Goal: Information Seeking & Learning: Learn about a topic

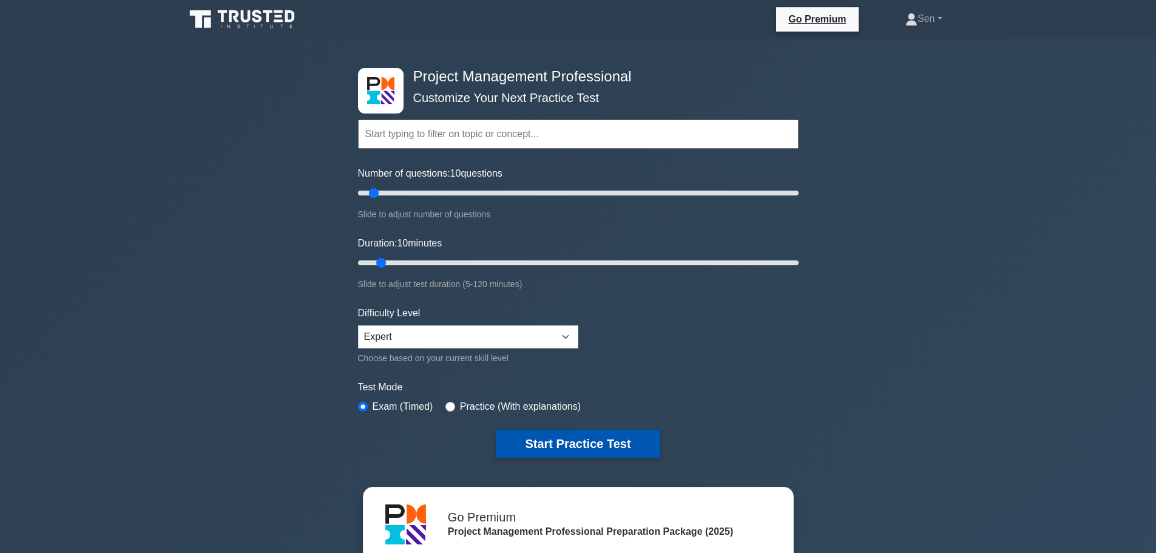
click at [579, 442] on button "Start Practice Test" at bounding box center [578, 444] width 164 height 28
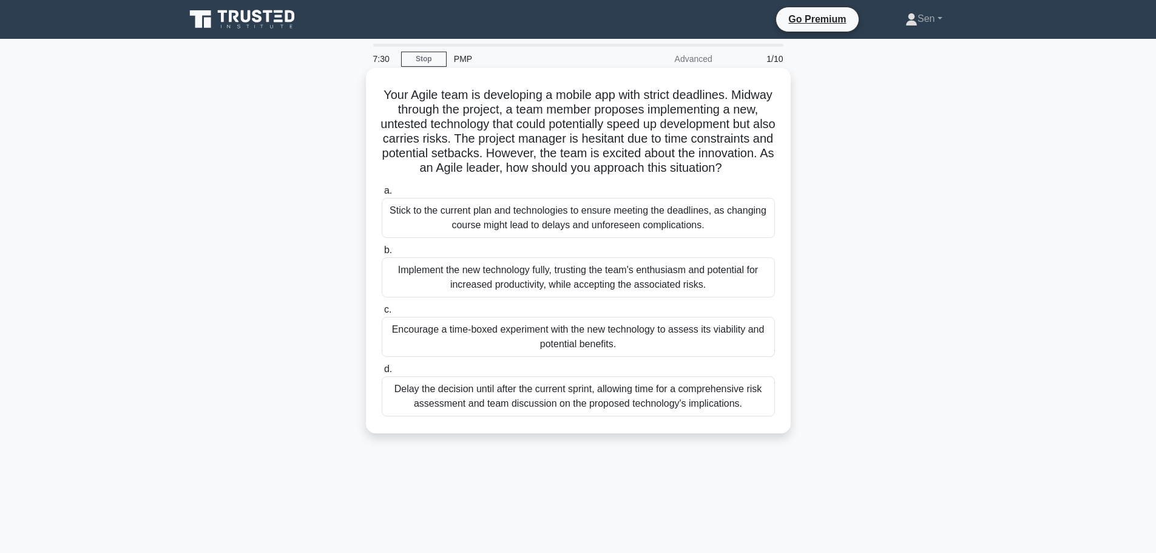
click at [570, 238] on div "Stick to the current plan and technologies to ensure meeting the deadlines, as …" at bounding box center [578, 218] width 393 height 40
click at [382, 195] on input "a. Stick to the current plan and technologies to ensure meeting the deadlines, …" at bounding box center [382, 191] width 0 height 8
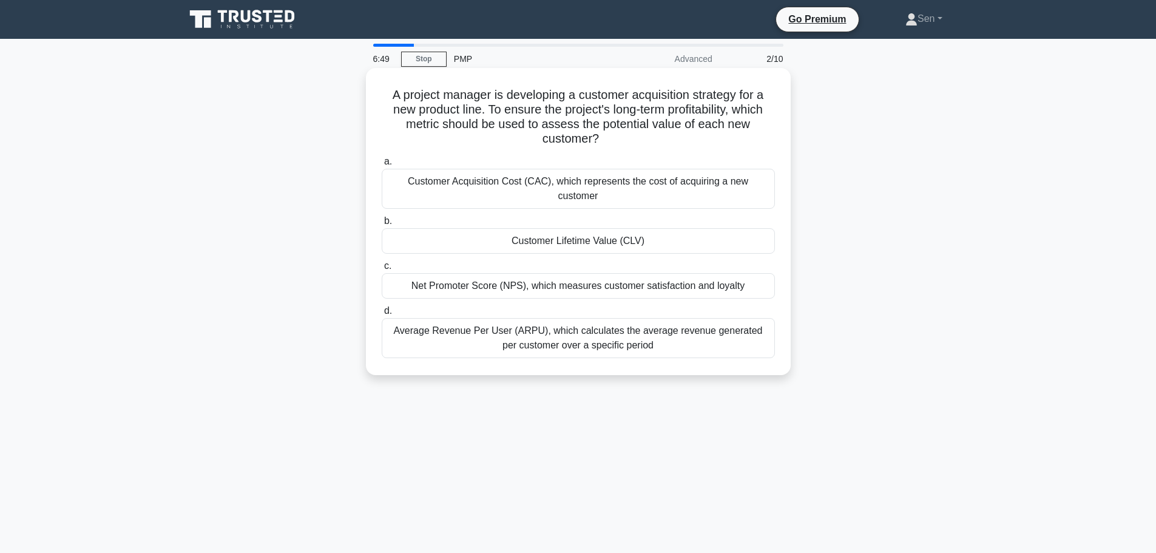
click at [663, 176] on div "Customer Acquisition Cost (CAC), which represents the cost of acquiring a new c…" at bounding box center [578, 189] width 393 height 40
click at [382, 166] on input "a. Customer Acquisition Cost (CAC), which represents the cost of acquiring a ne…" at bounding box center [382, 162] width 0 height 8
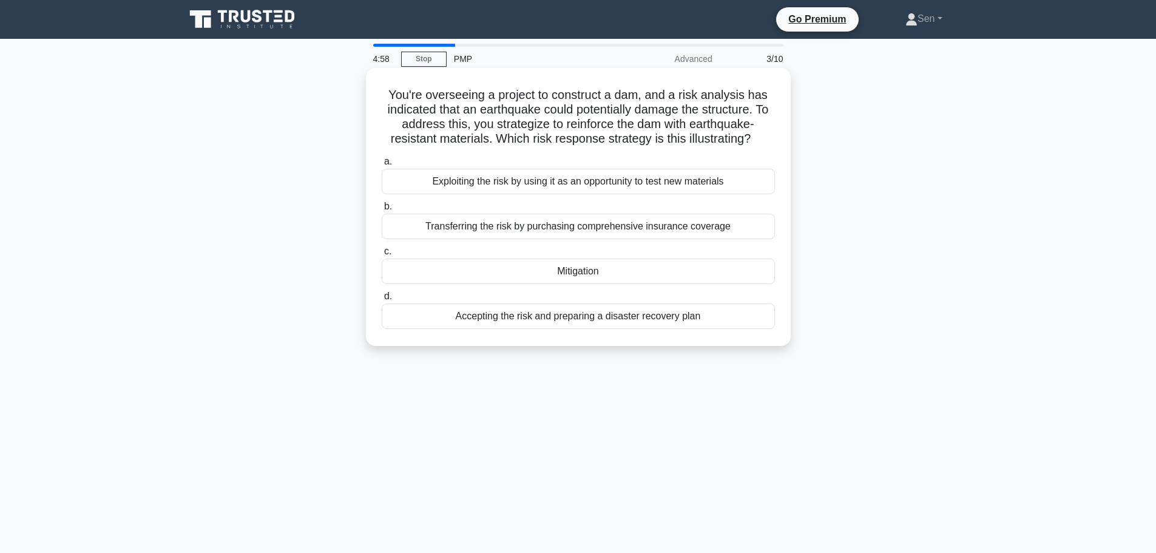
click at [652, 227] on div "Transferring the risk by purchasing comprehensive insurance coverage" at bounding box center [578, 226] width 393 height 25
click at [382, 211] on input "b. Transferring the risk by purchasing comprehensive insurance coverage" at bounding box center [382, 207] width 0 height 8
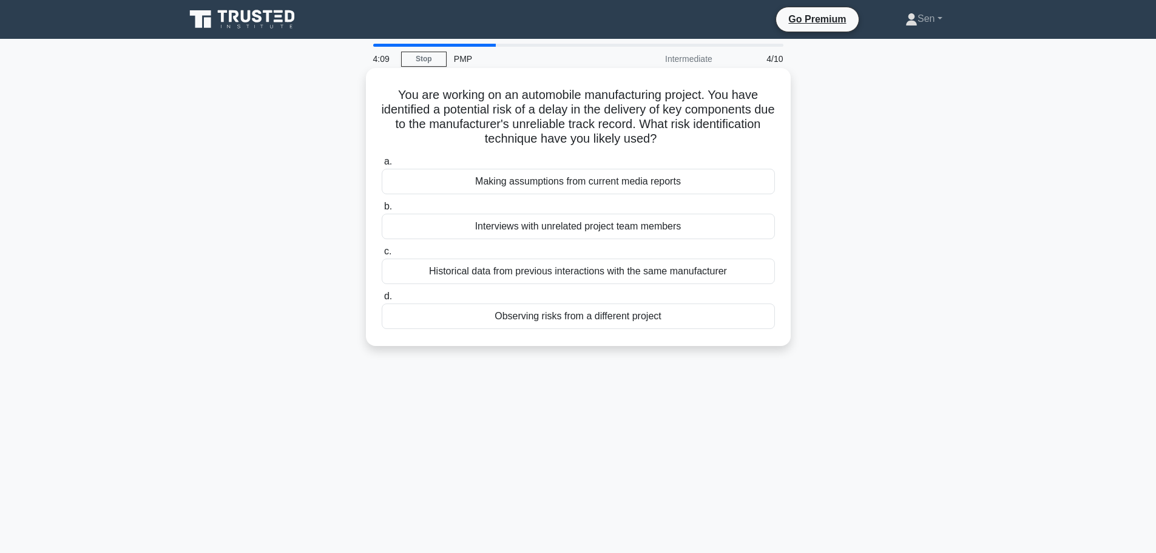
click at [627, 318] on div "Observing risks from a different project" at bounding box center [578, 315] width 393 height 25
click at [382, 300] on input "d. Observing risks from a different project" at bounding box center [382, 296] width 0 height 8
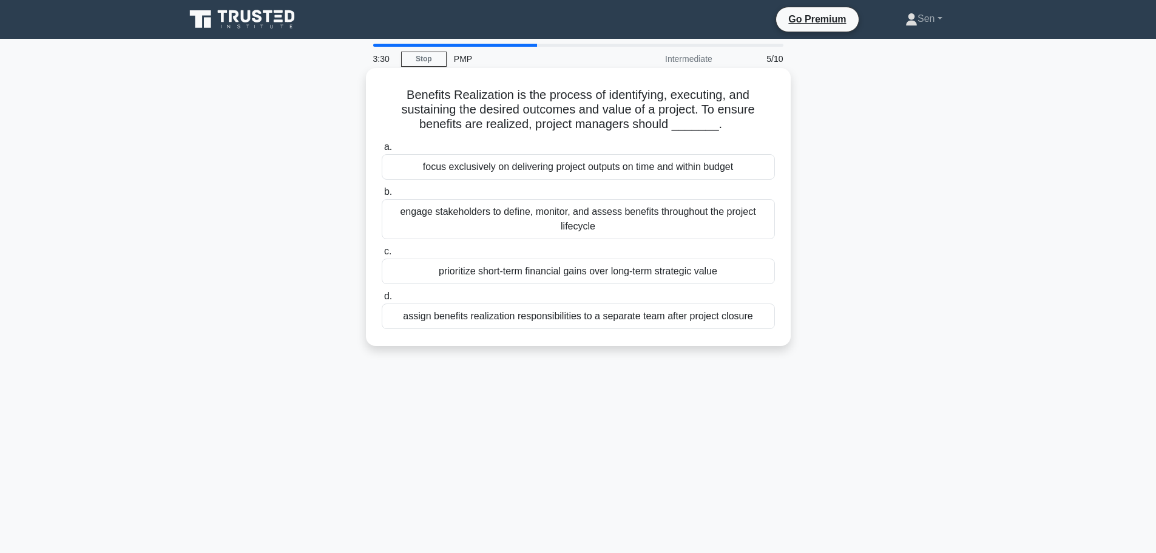
click at [542, 218] on div "engage stakeholders to define, monitor, and assess benefits throughout the proj…" at bounding box center [578, 219] width 393 height 40
click at [382, 196] on input "b. engage stakeholders to define, monitor, and assess benefits throughout the p…" at bounding box center [382, 192] width 0 height 8
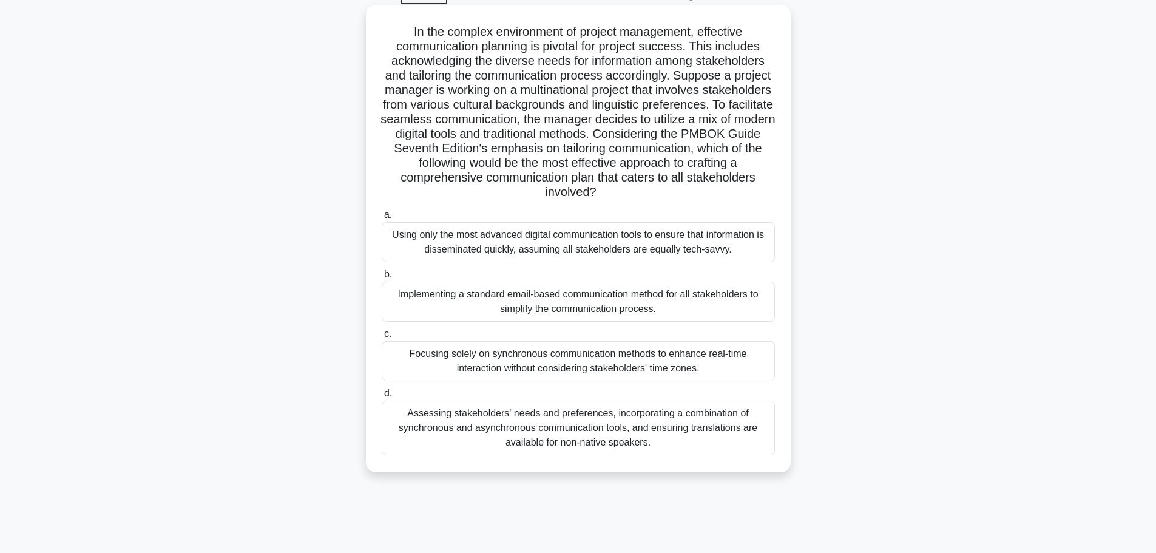
scroll to position [42, 0]
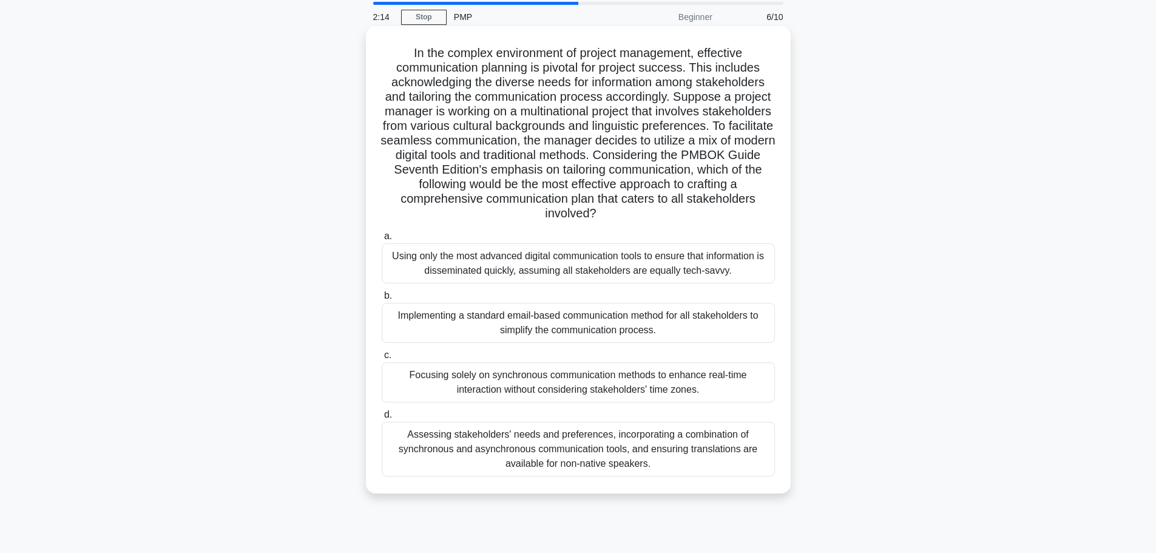
click at [574, 337] on div "Implementing a standard email-based communication method for all stakeholders t…" at bounding box center [578, 323] width 393 height 40
click at [382, 300] on input "b. Implementing a standard email-based communication method for all stakeholder…" at bounding box center [382, 296] width 0 height 8
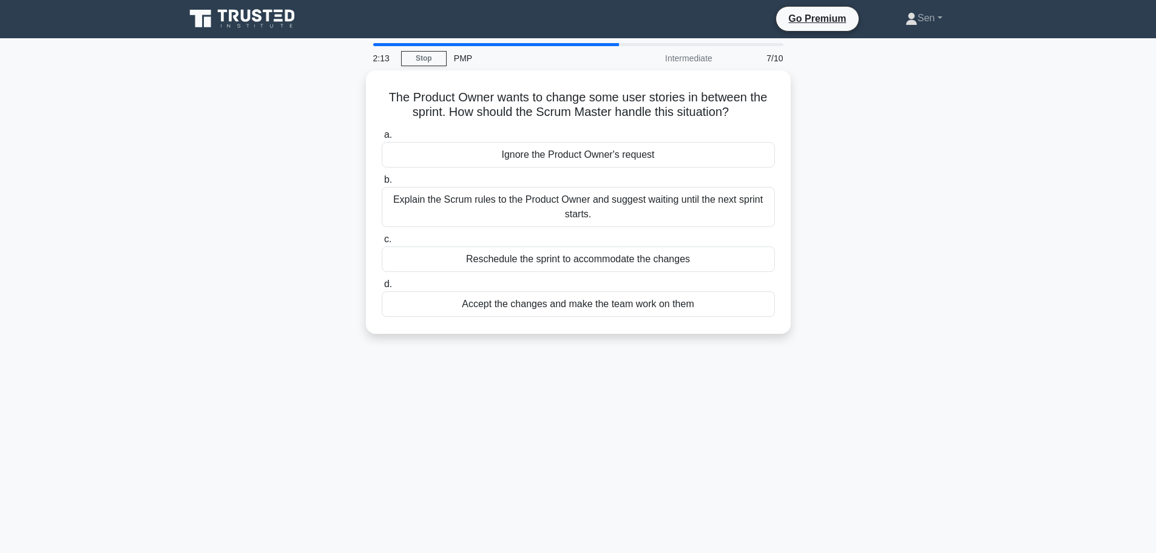
scroll to position [0, 0]
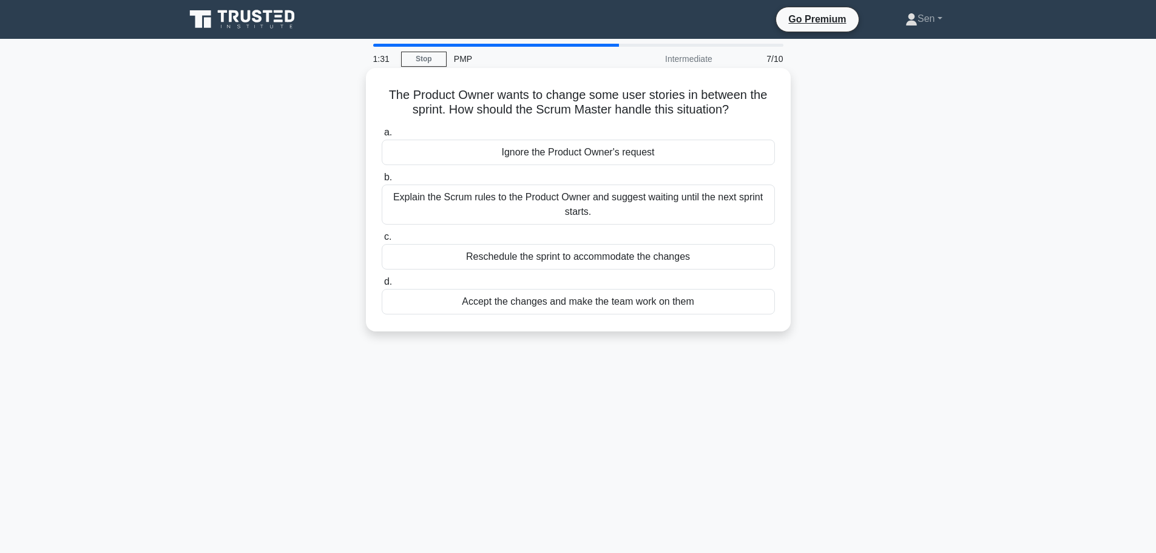
click at [644, 204] on div "Explain the Scrum rules to the Product Owner and suggest waiting until the next…" at bounding box center [578, 204] width 393 height 40
click at [382, 181] on input "b. Explain the Scrum rules to the Product Owner and suggest waiting until the n…" at bounding box center [382, 178] width 0 height 8
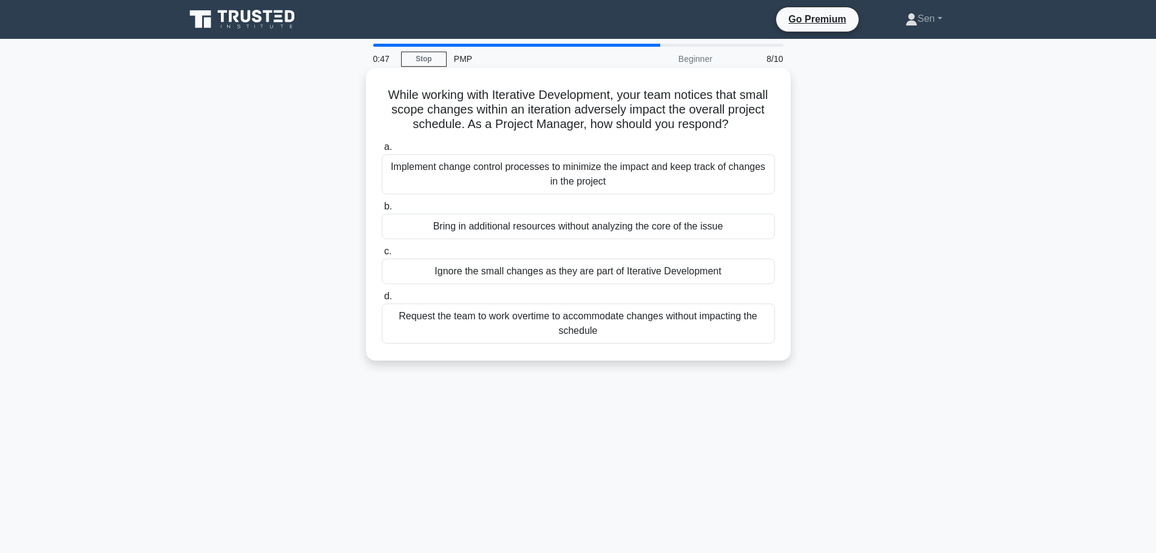
click at [488, 177] on div "Implement change control processes to minimize the impact and keep track of cha…" at bounding box center [578, 174] width 393 height 40
click at [382, 151] on input "a. Implement change control processes to minimize the impact and keep track of …" at bounding box center [382, 147] width 0 height 8
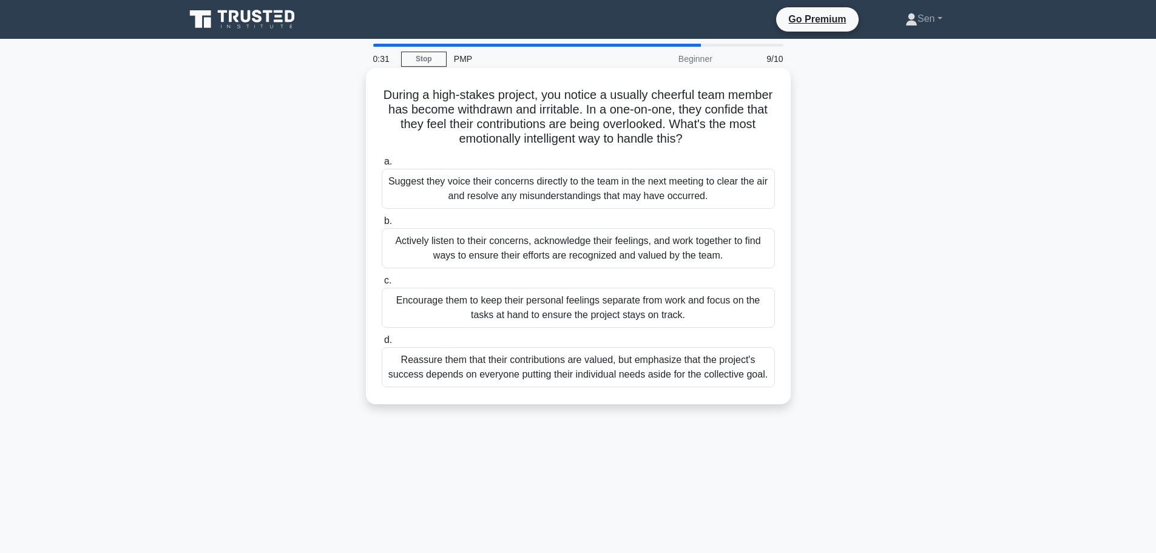
click at [609, 256] on div "Actively listen to their concerns, acknowledge their feelings, and work togethe…" at bounding box center [578, 248] width 393 height 40
click at [382, 225] on input "b. Actively listen to their concerns, acknowledge their feelings, and work toge…" at bounding box center [382, 221] width 0 height 8
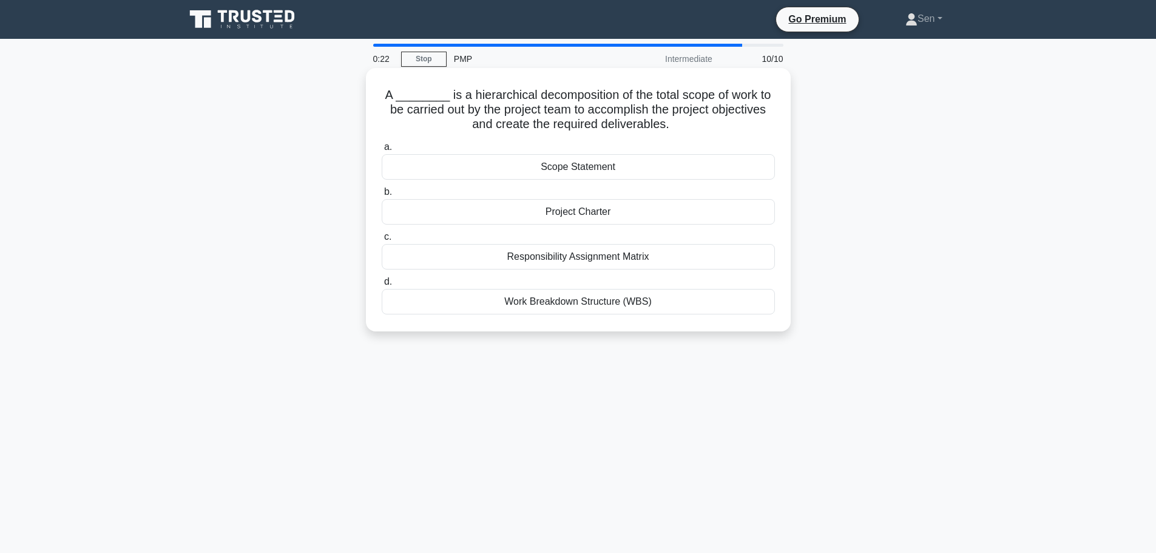
click at [600, 171] on div "Scope Statement" at bounding box center [578, 166] width 393 height 25
click at [382, 151] on input "a. Scope Statement" at bounding box center [382, 147] width 0 height 8
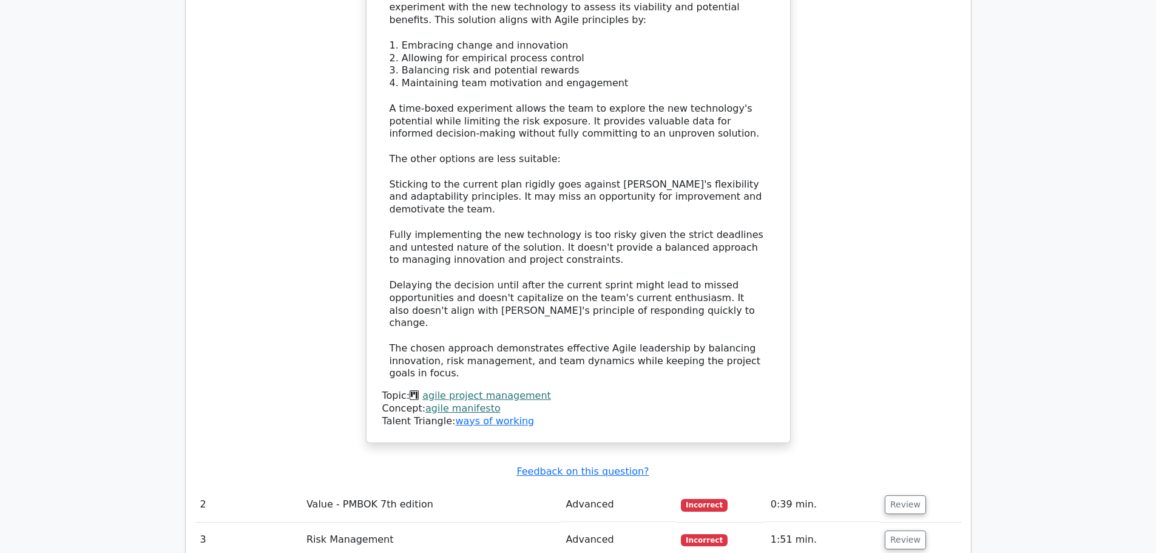
scroll to position [1699, 0]
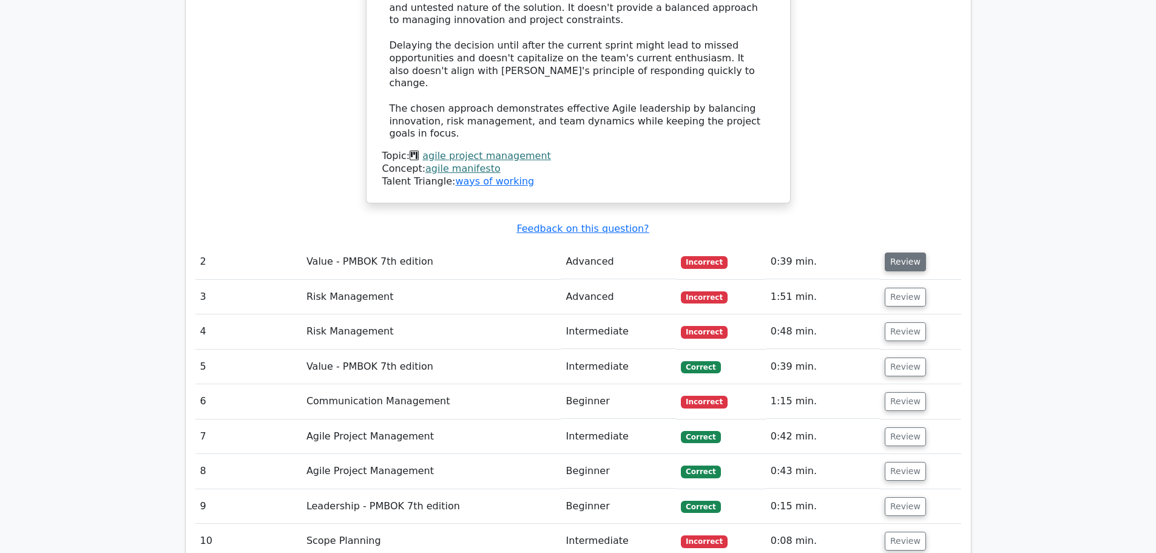
click at [911, 252] on button "Review" at bounding box center [905, 261] width 41 height 19
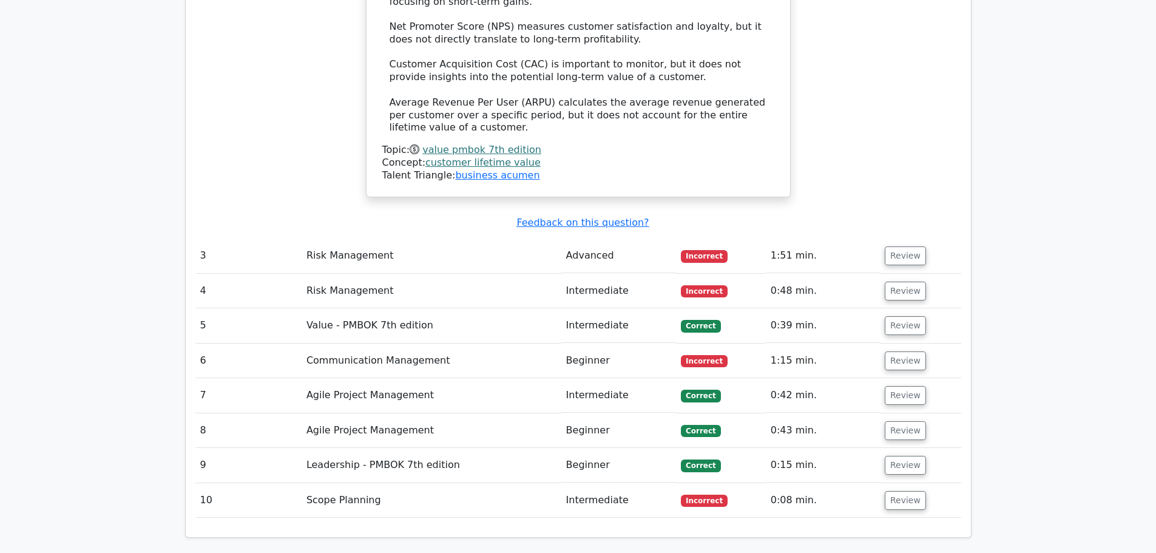
scroll to position [2427, 0]
click at [895, 246] on button "Review" at bounding box center [905, 255] width 41 height 19
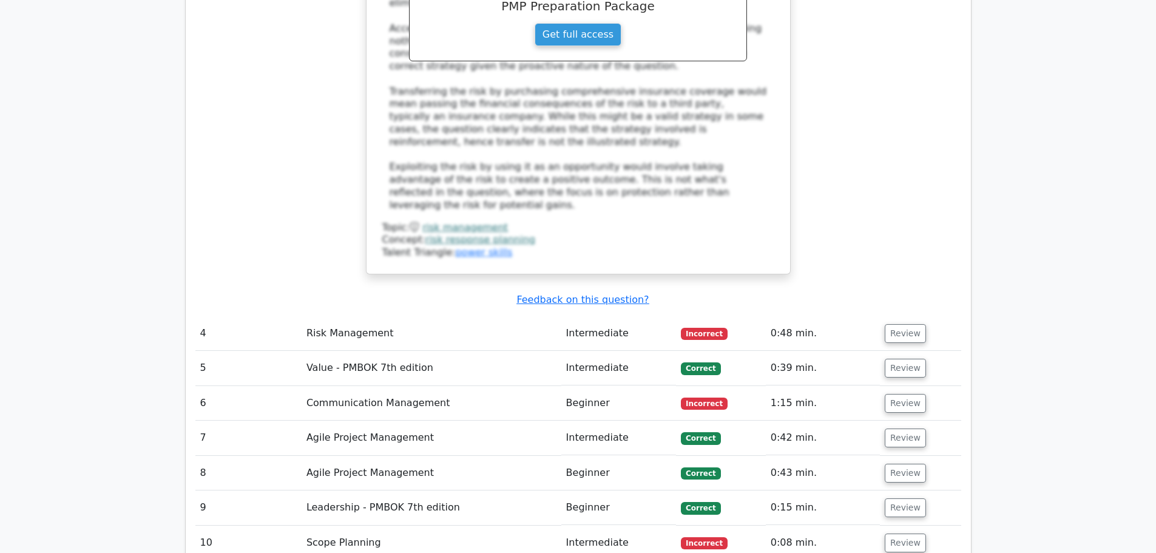
scroll to position [3095, 0]
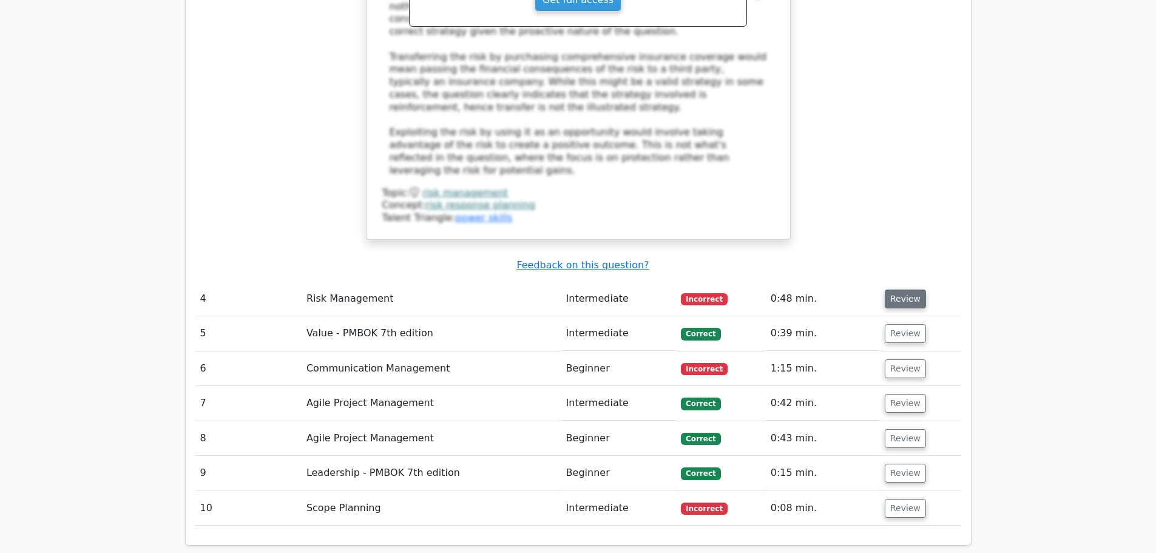
click at [907, 289] on button "Review" at bounding box center [905, 298] width 41 height 19
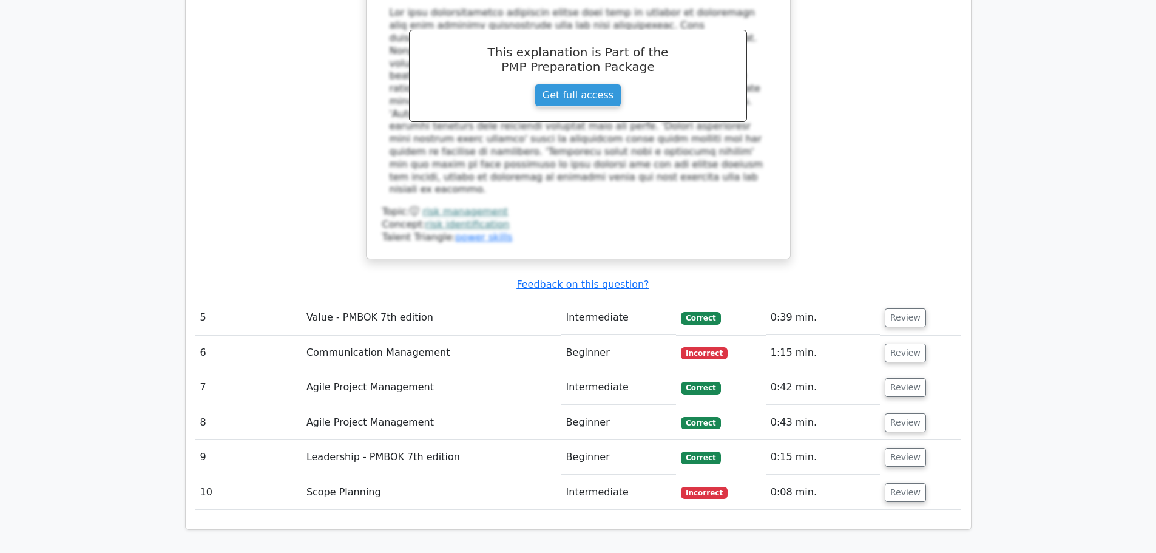
scroll to position [3701, 0]
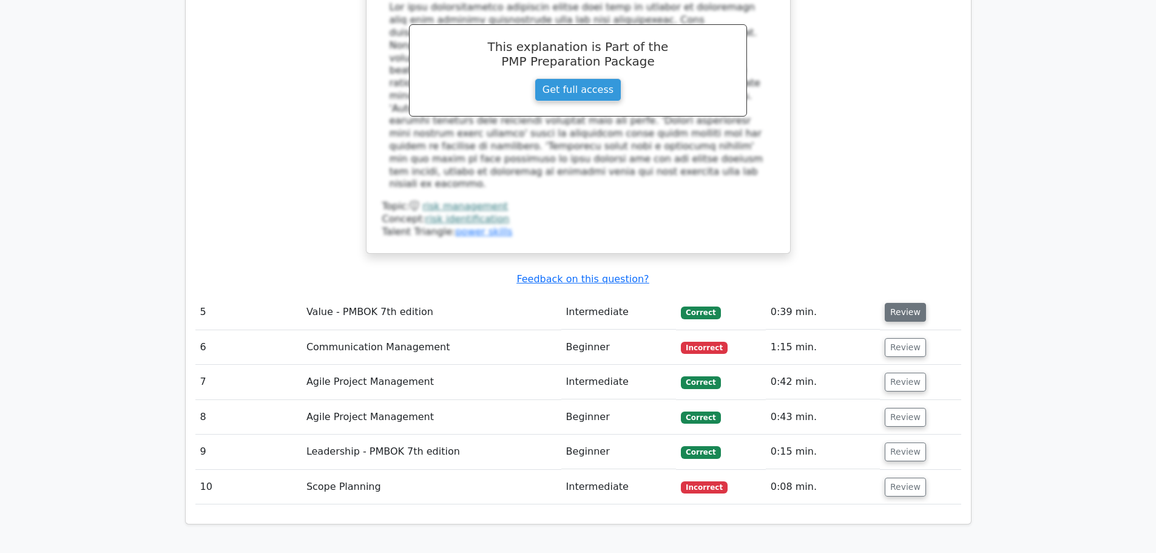
click at [903, 303] on button "Review" at bounding box center [905, 312] width 41 height 19
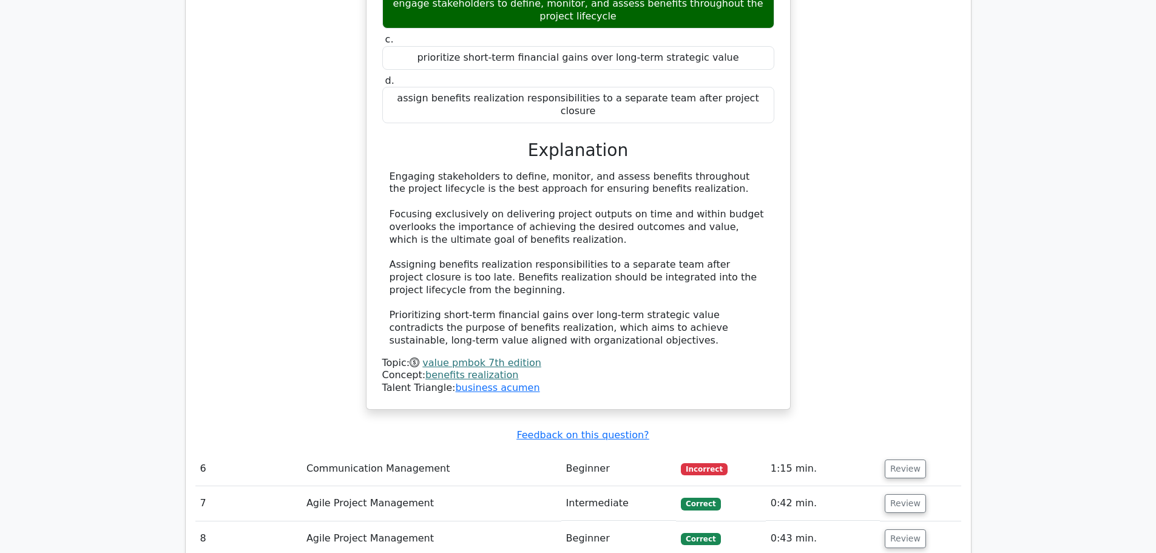
scroll to position [4187, 0]
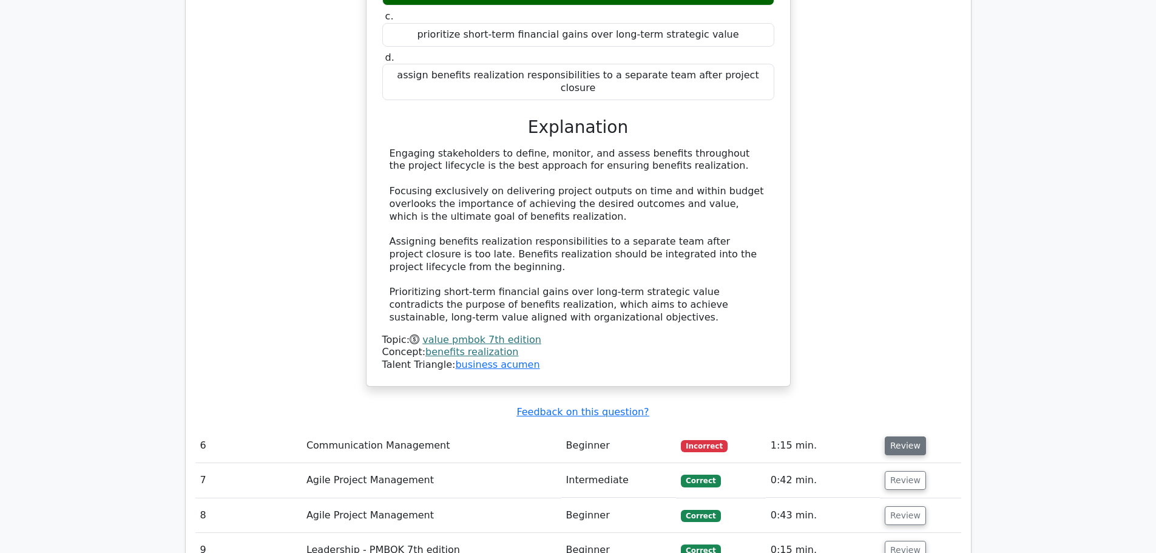
click at [903, 436] on button "Review" at bounding box center [905, 445] width 41 height 19
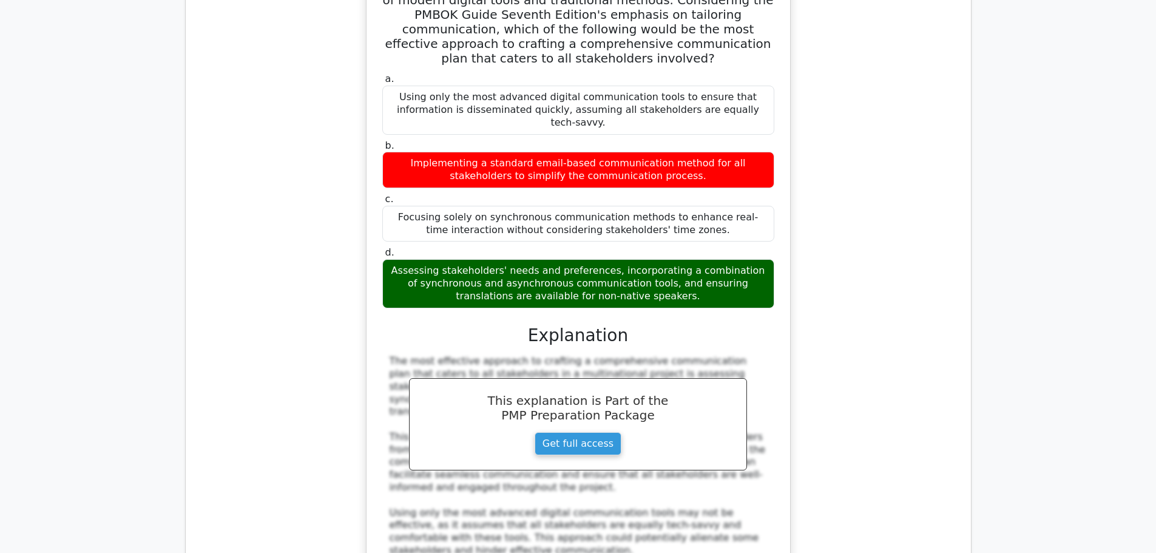
scroll to position [5097, 0]
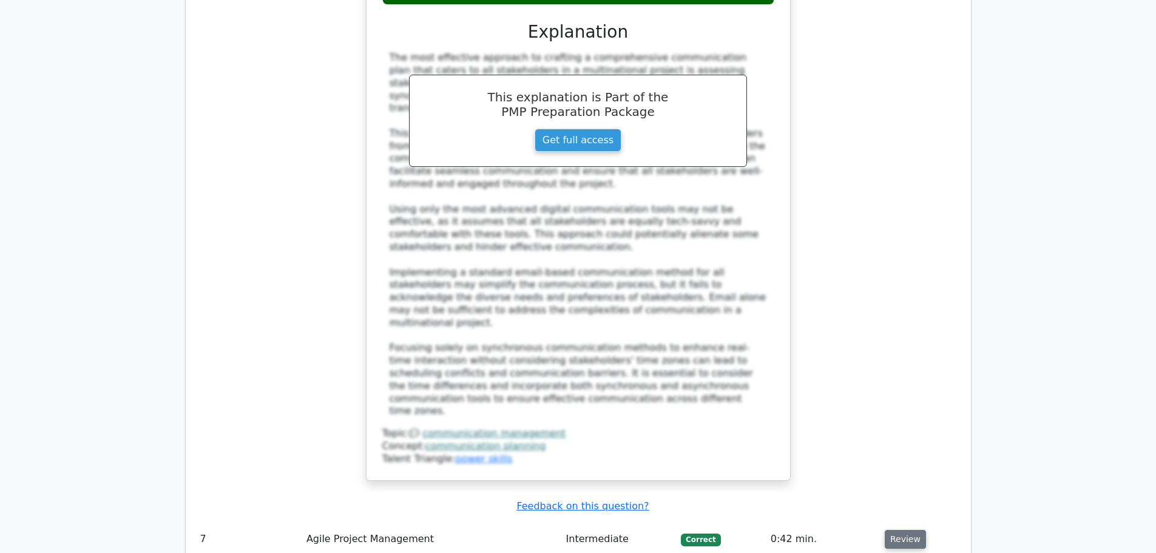
click at [907, 530] on button "Review" at bounding box center [905, 539] width 41 height 19
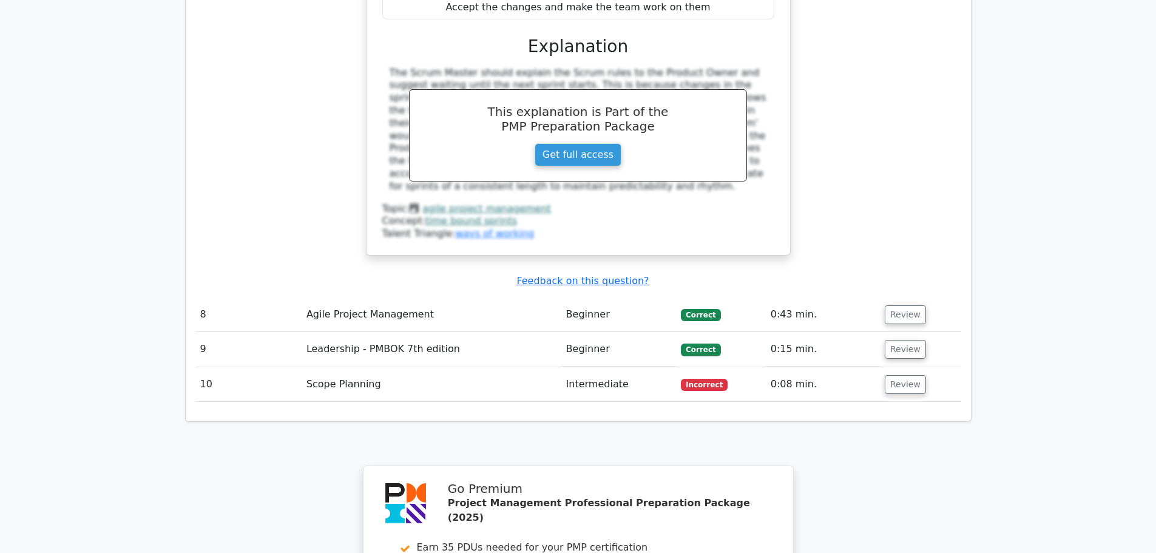
scroll to position [5704, 0]
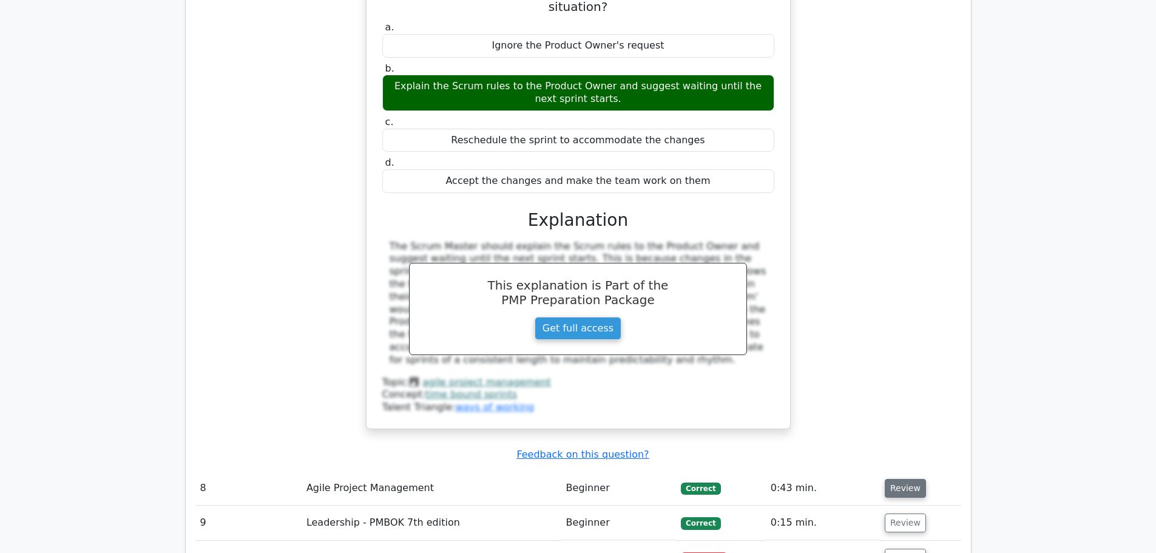
click at [907, 479] on button "Review" at bounding box center [905, 488] width 41 height 19
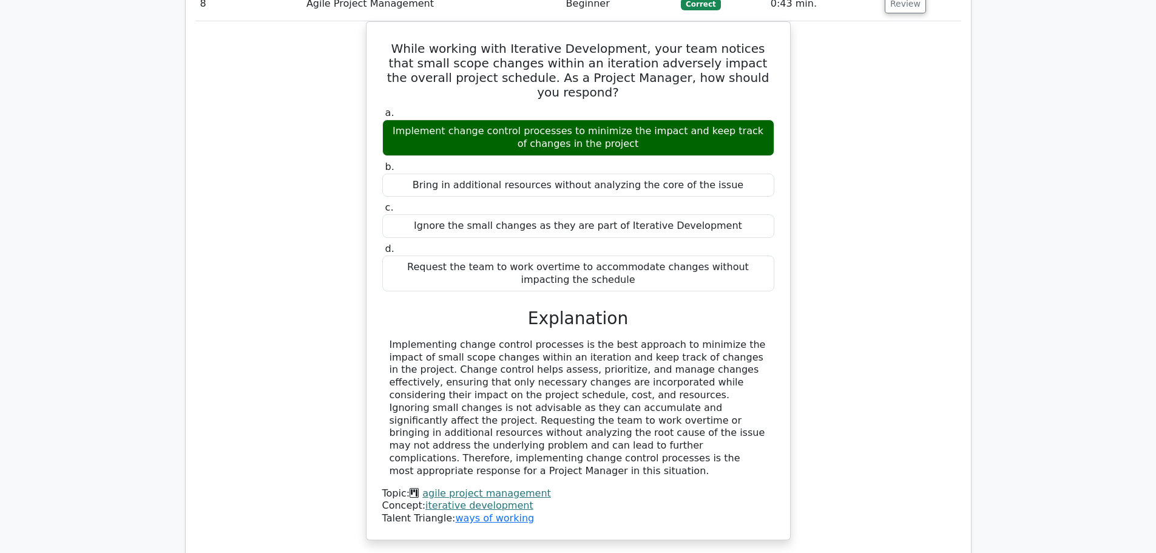
scroll to position [6189, 0]
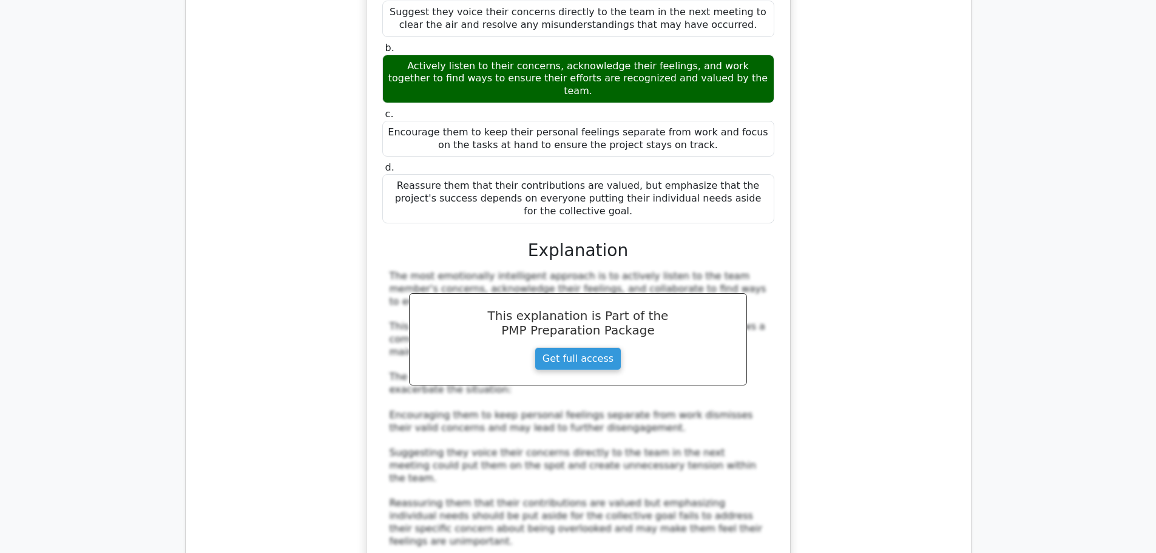
scroll to position [6917, 0]
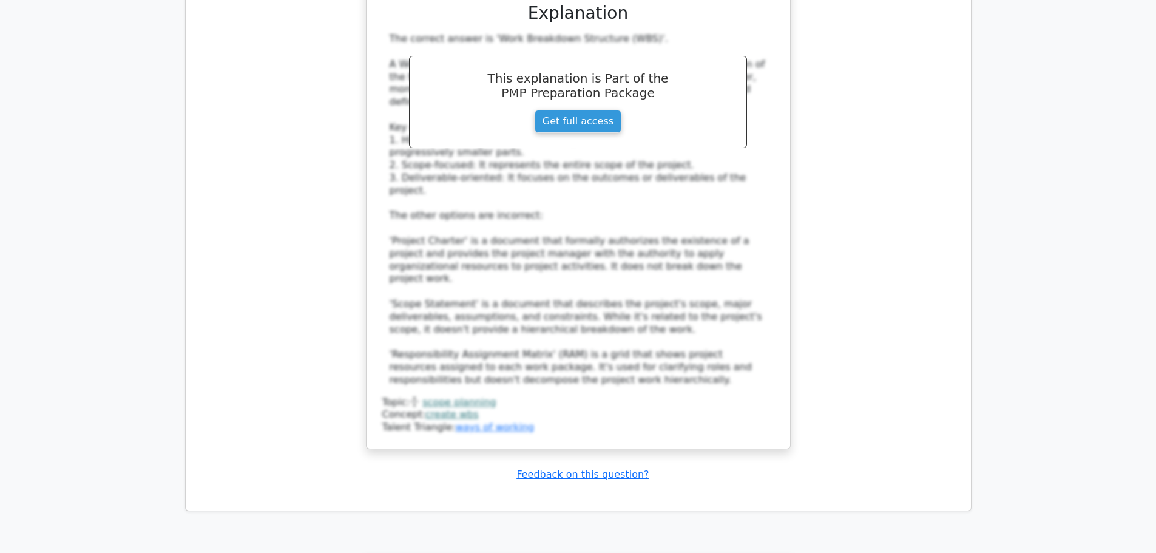
scroll to position [7991, 0]
